Goal: Task Accomplishment & Management: Use online tool/utility

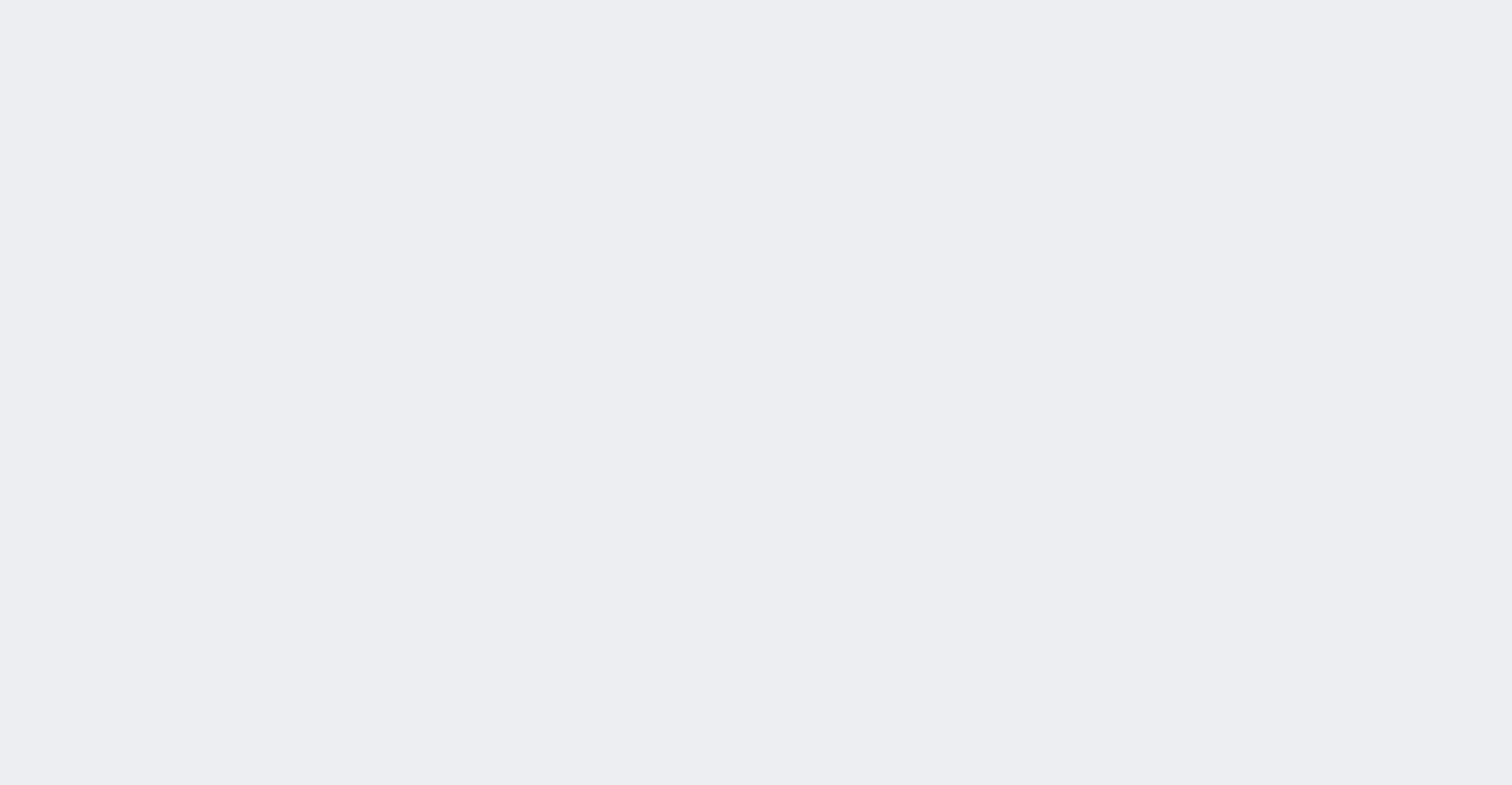
click at [1345, 139] on div "Jent2 610960 ! 0 1日目 冬眠中 自社客 スミカ スミカ_BPO チャット全表示 2025-08-21 新しくフォローされました (18:32…" at bounding box center [756, 392] width 1512 height 785
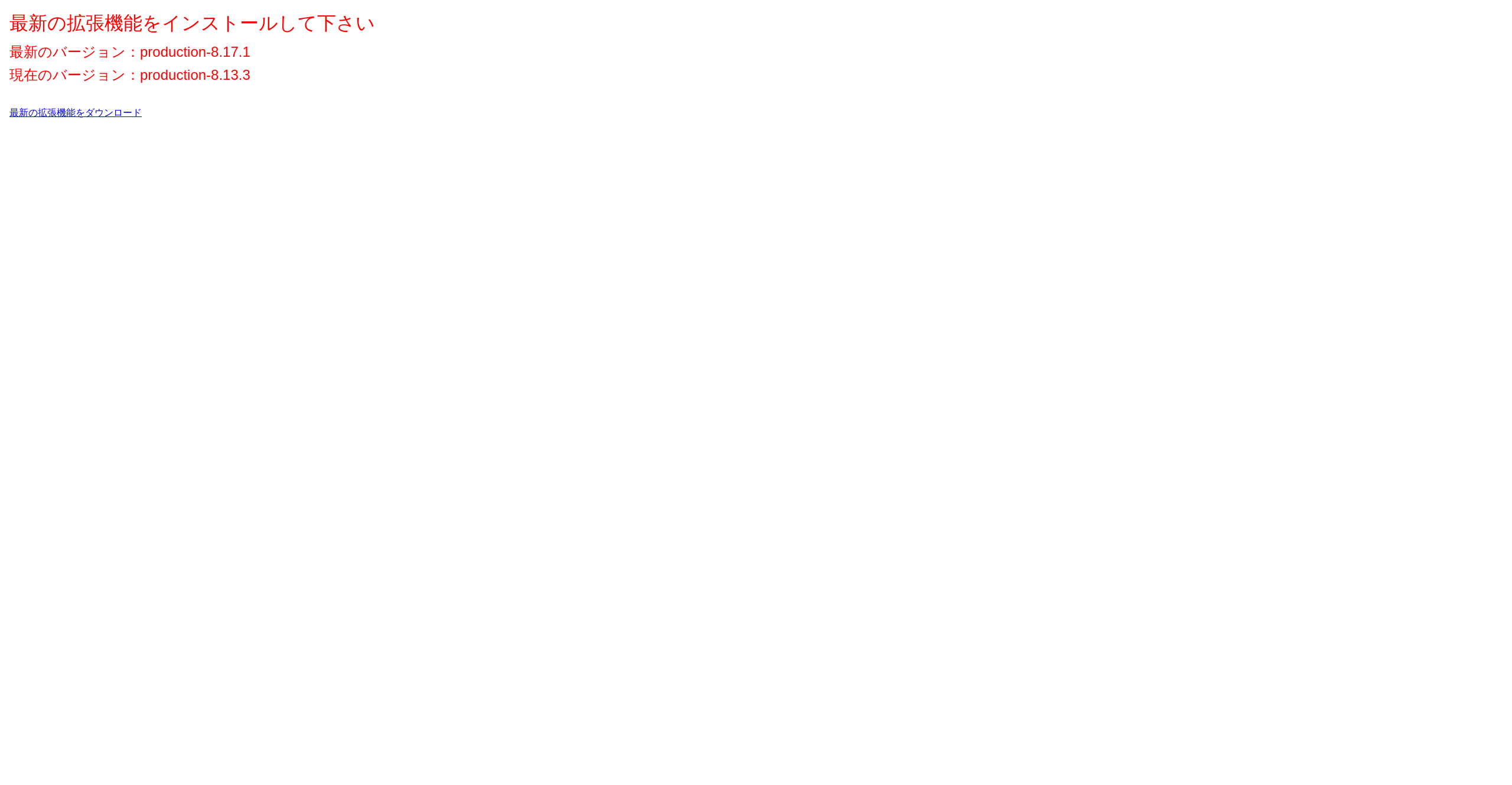
click at [124, 114] on link "最新の拡張機能をダウンロード" at bounding box center [75, 113] width 132 height 10
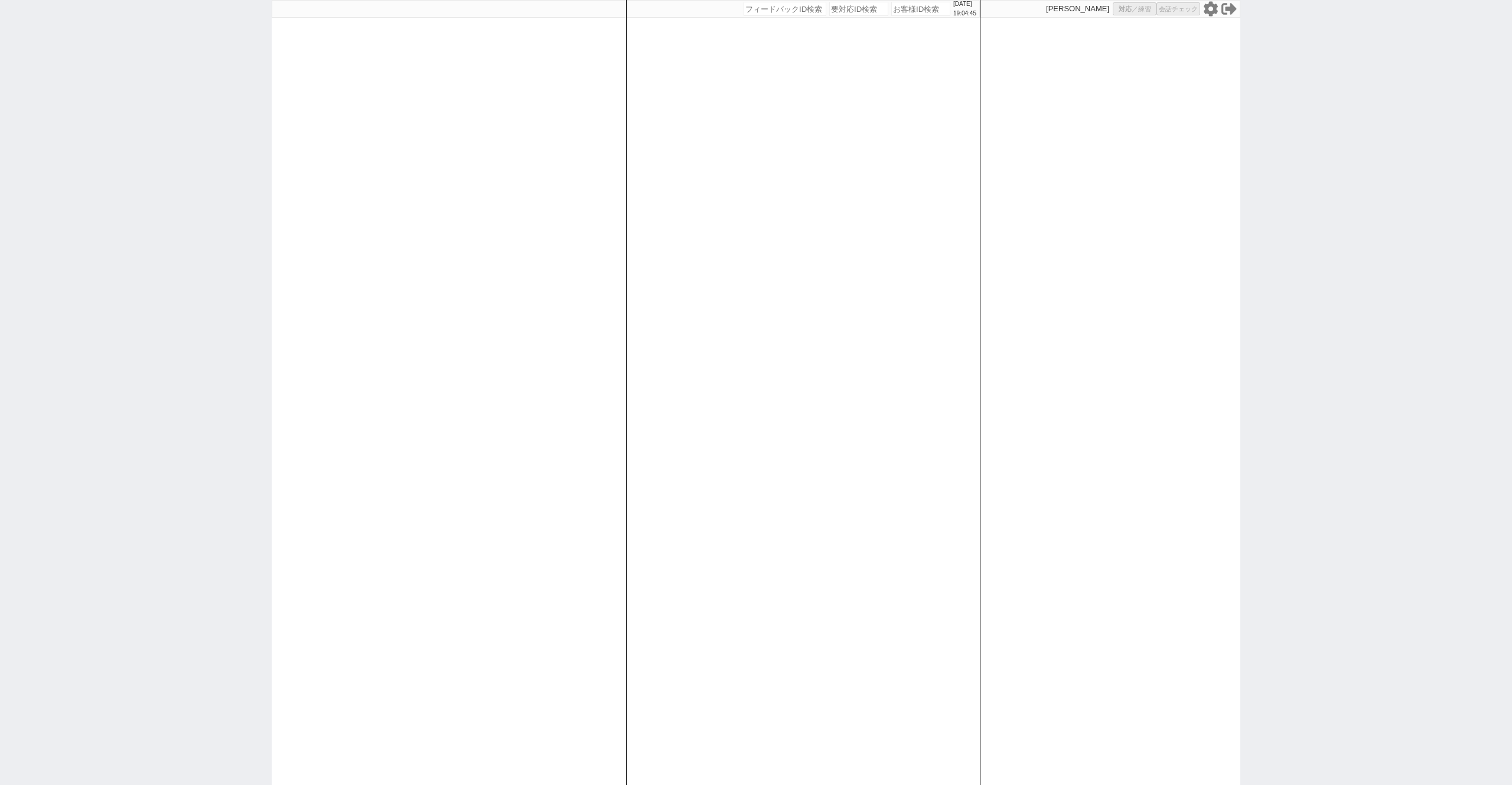
select select "400"
select select
select select "400"
select select
select select "400"
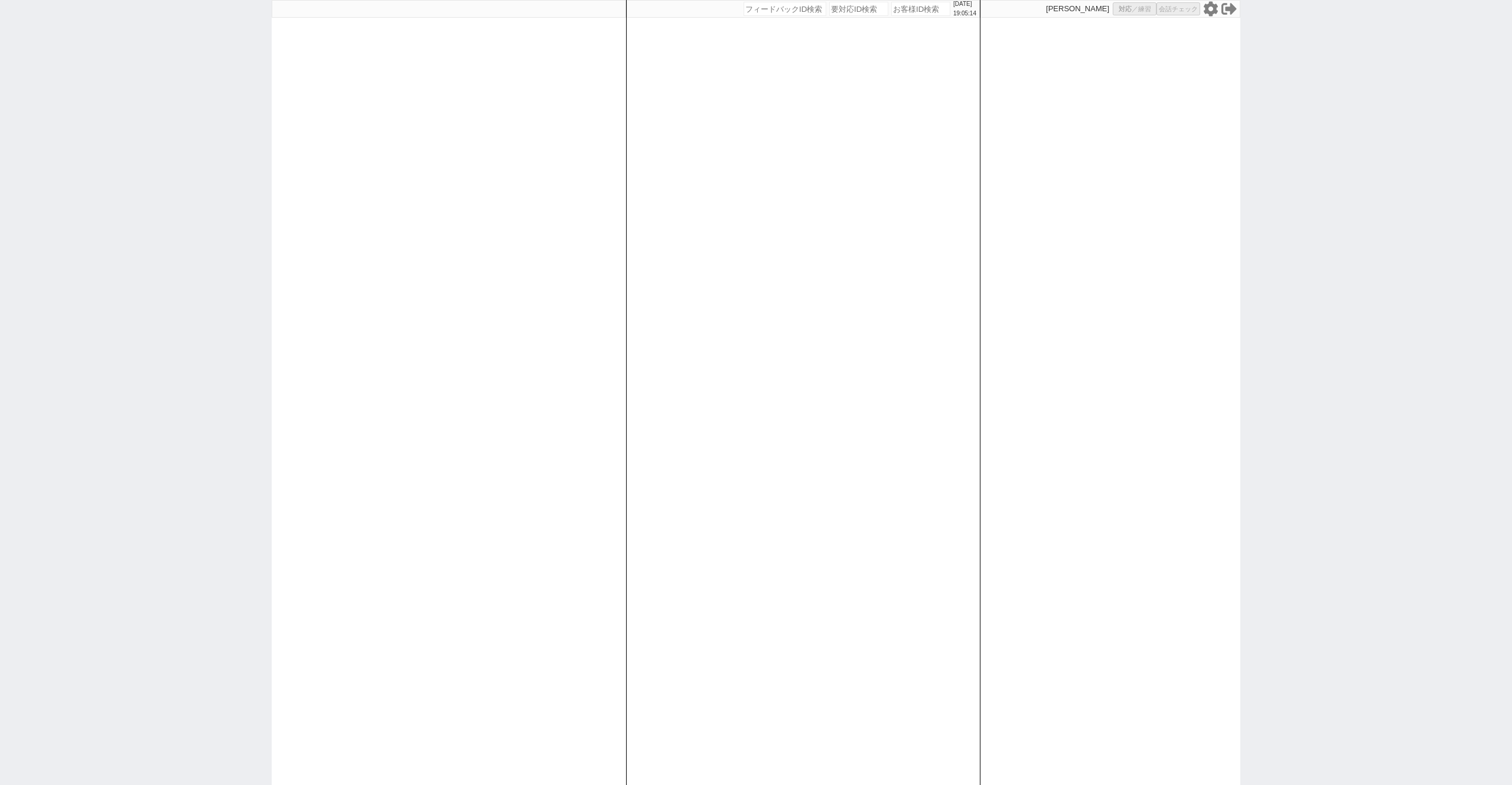
select select
select select "400"
select select
select select "400"
select select
